Goal: Information Seeking & Learning: Learn about a topic

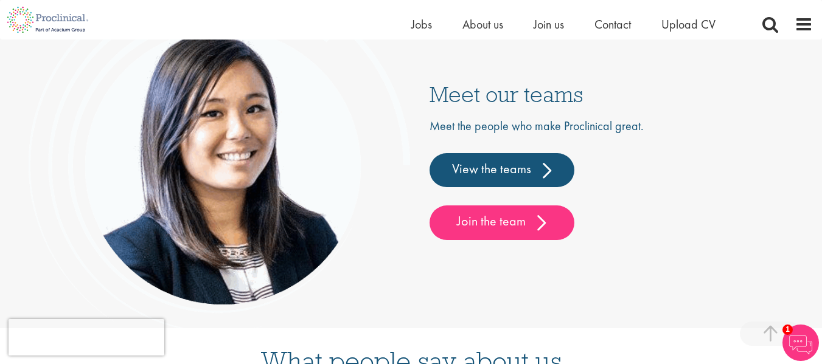
scroll to position [2755, 0]
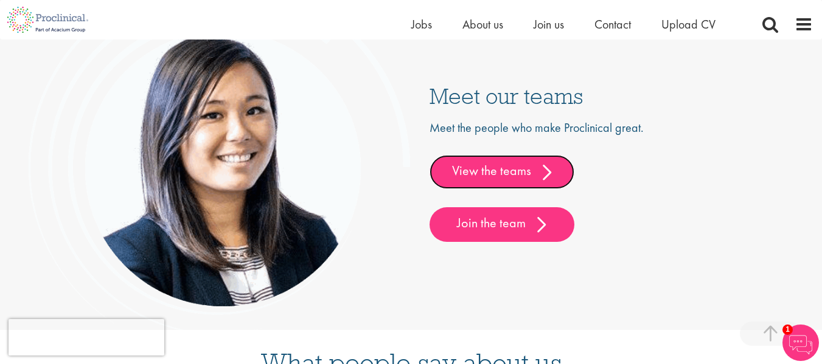
click at [521, 174] on link "View the teams" at bounding box center [501, 172] width 145 height 34
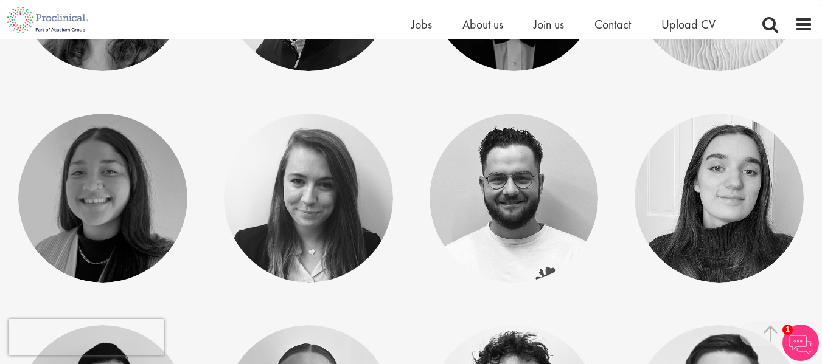
scroll to position [3254, 0]
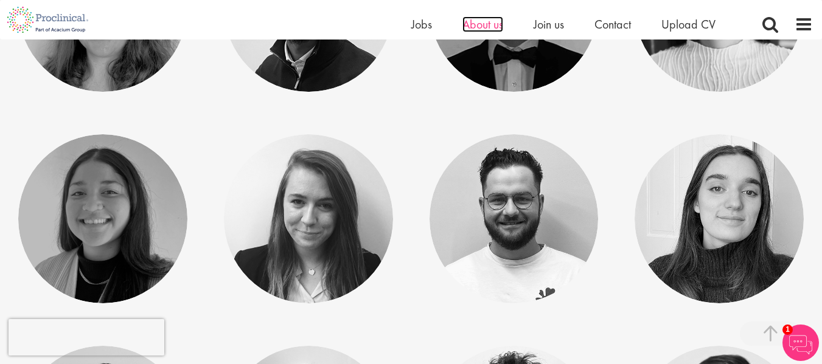
click at [487, 27] on span "About us" at bounding box center [482, 24] width 41 height 16
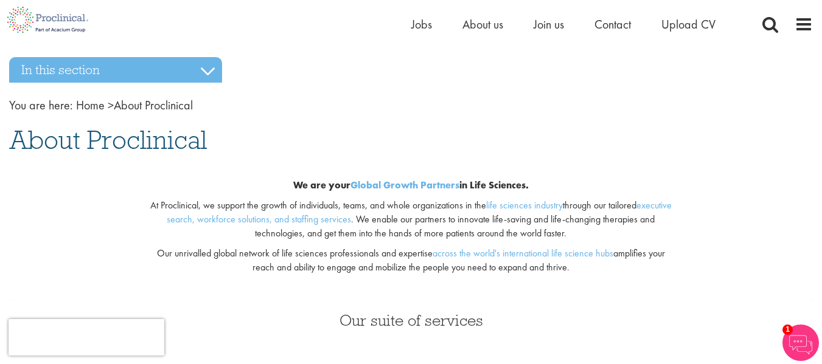
scroll to position [23, 0]
